Goal: Book appointment/travel/reservation

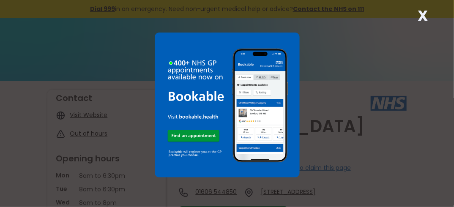
click at [423, 15] on strong "X" at bounding box center [423, 15] width 10 height 20
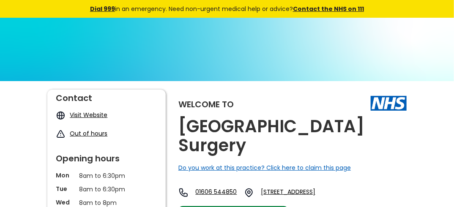
click at [78, 114] on link "Visit Website" at bounding box center [89, 115] width 38 height 8
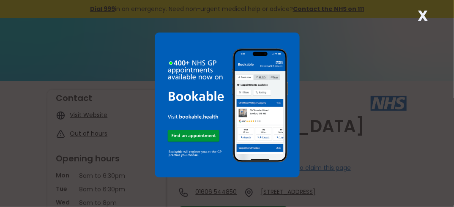
click at [421, 16] on strong "X" at bounding box center [423, 15] width 10 height 20
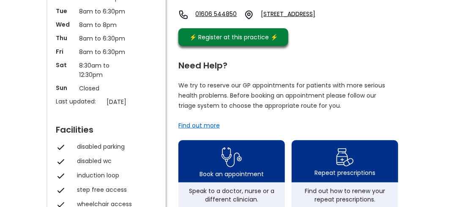
scroll to position [179, 0]
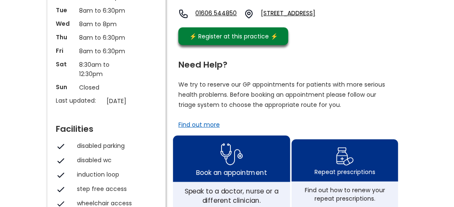
click at [216, 142] on div "Book an appointment" at bounding box center [231, 159] width 117 height 46
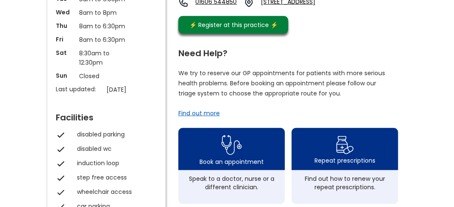
scroll to position [190, 0]
